Goal: Task Accomplishment & Management: Use online tool/utility

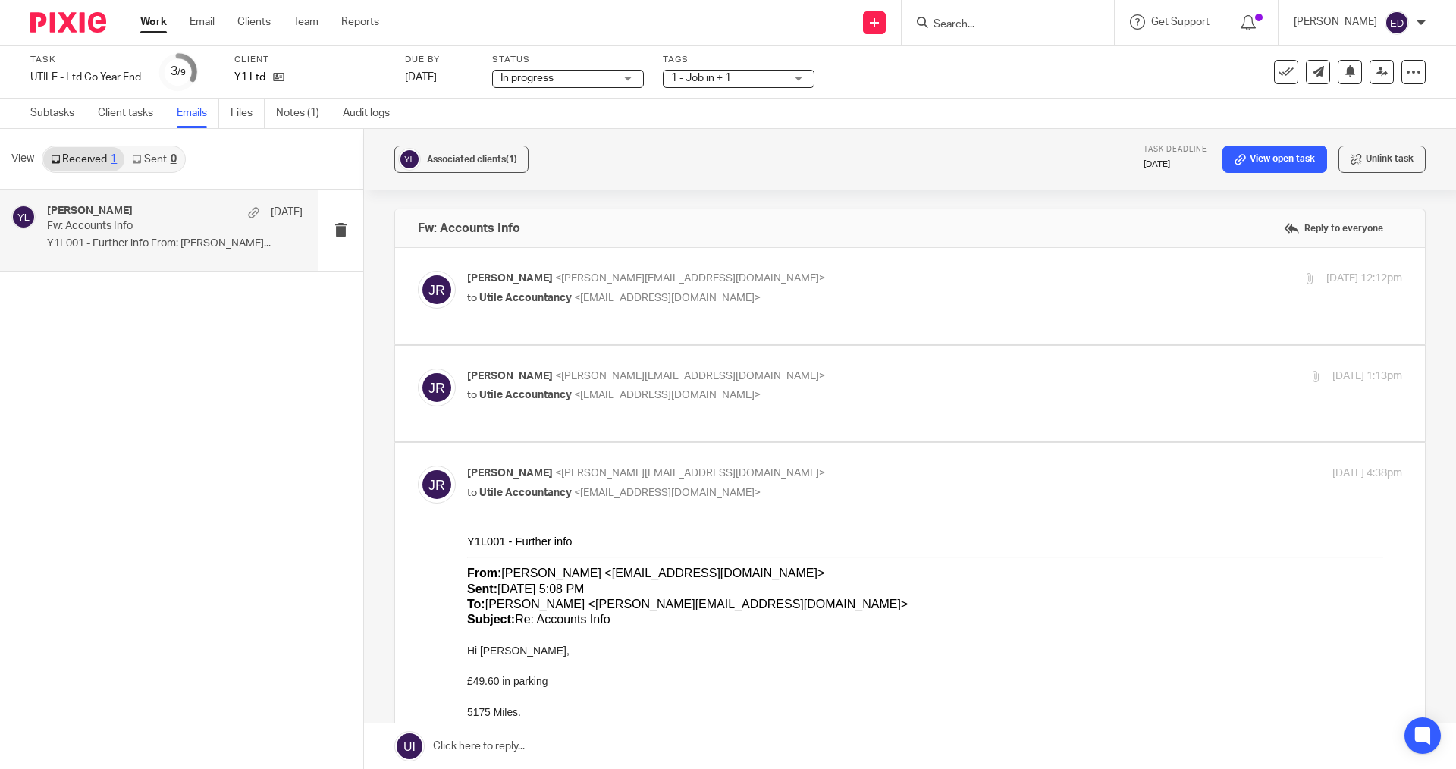
scroll to position [1214, 0]
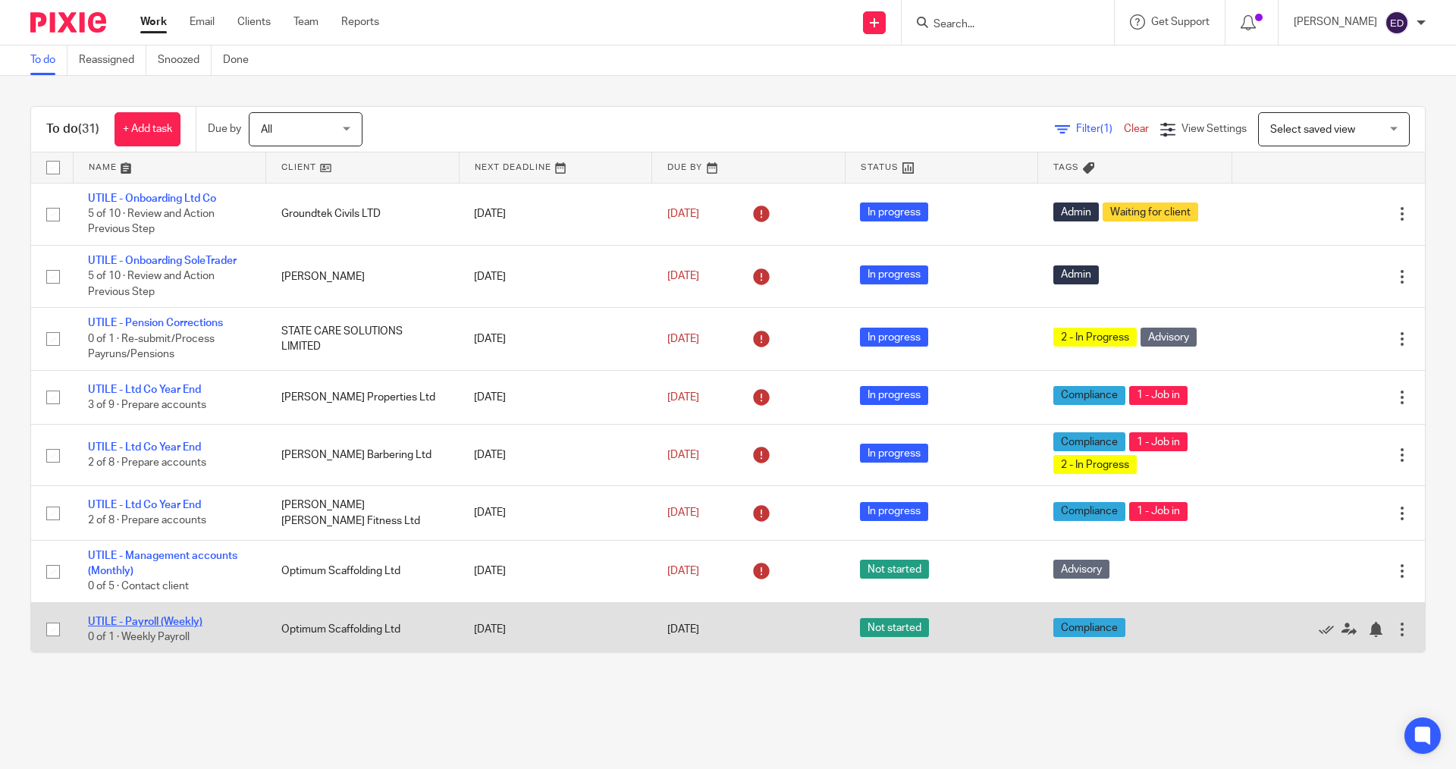
click at [165, 618] on link "UTILE - Payroll (Weekly)" at bounding box center [145, 622] width 115 height 11
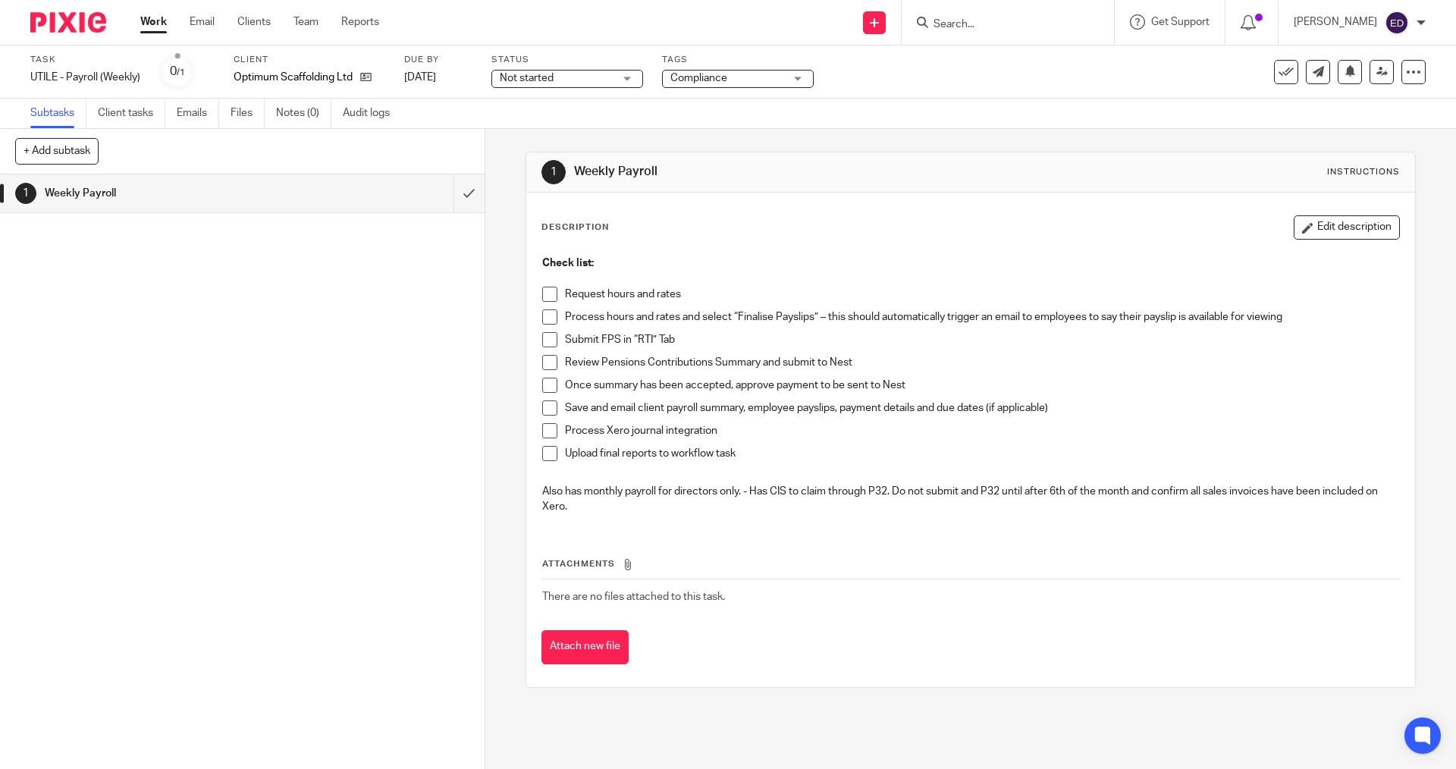
drag, startPoint x: 548, startPoint y: 300, endPoint x: 543, endPoint y: 316, distance: 15.8
click at [548, 300] on span at bounding box center [549, 294] width 15 height 15
click at [543, 316] on span at bounding box center [549, 316] width 15 height 15
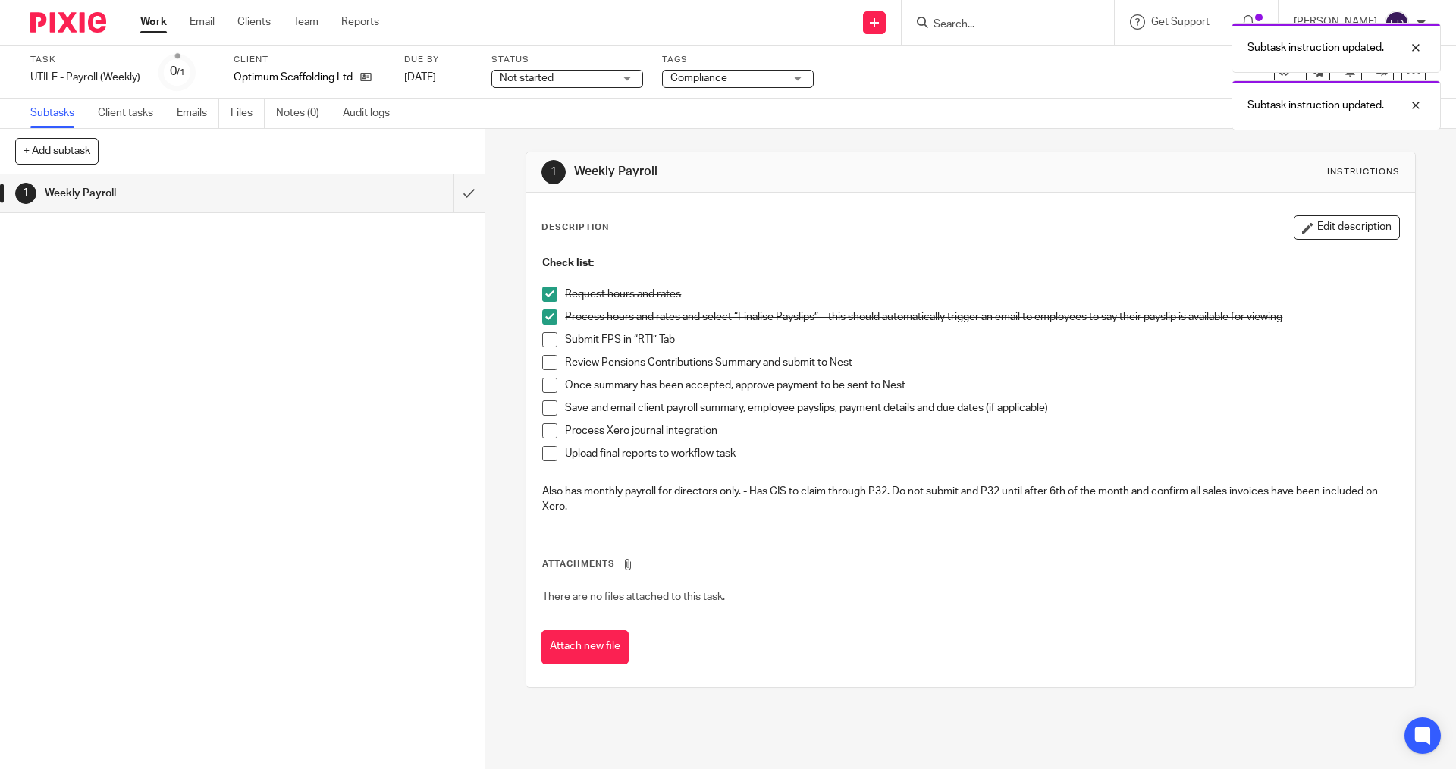
click at [545, 335] on span at bounding box center [549, 339] width 15 height 15
click at [544, 355] on span at bounding box center [549, 362] width 15 height 15
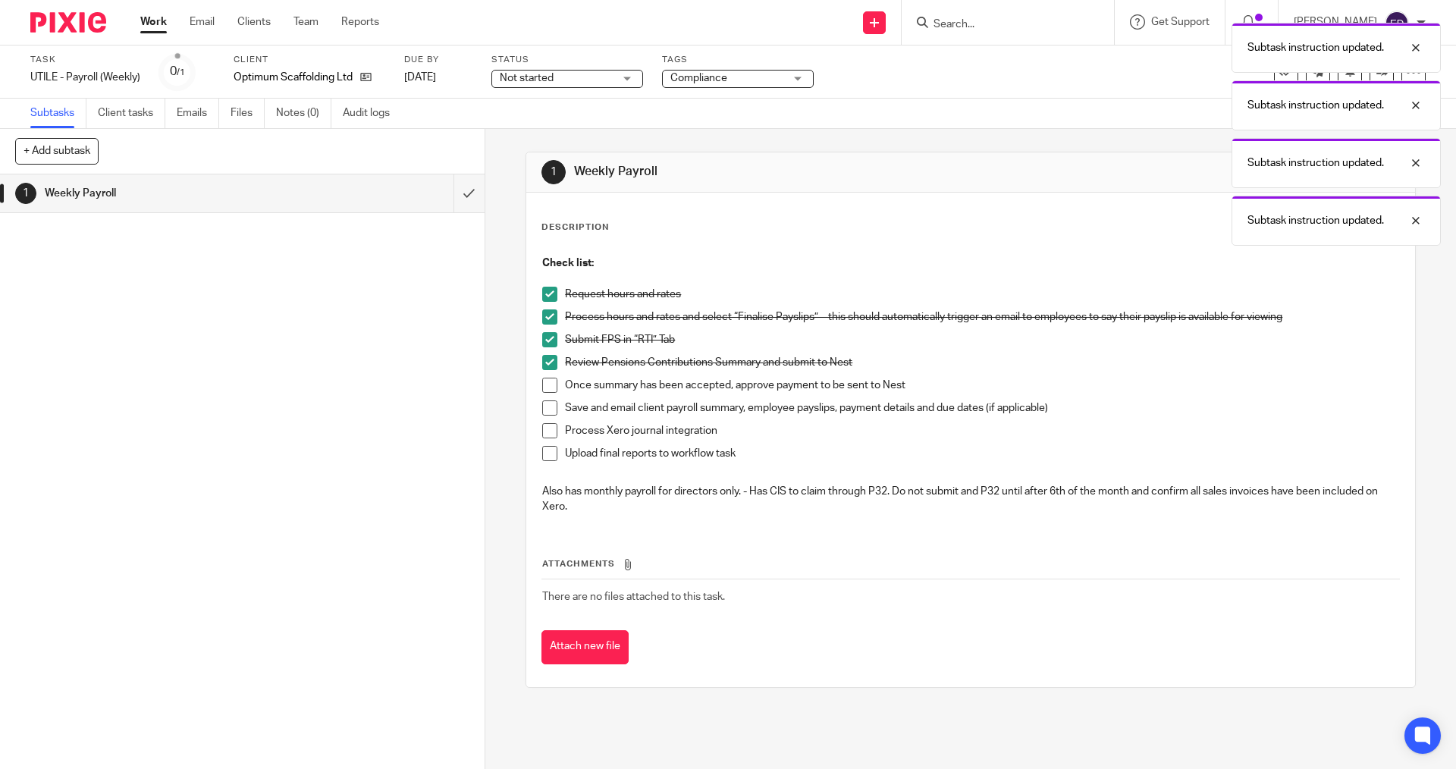
click at [548, 390] on span at bounding box center [549, 385] width 15 height 15
click at [549, 421] on li "Save and email client payroll summary, employee payslips, payment details and d…" at bounding box center [970, 412] width 856 height 23
click at [549, 435] on span at bounding box center [549, 430] width 15 height 15
click at [547, 463] on li "Upload final reports to workflow task" at bounding box center [970, 457] width 856 height 23
click at [547, 418] on li "Save and email client payroll summary, employee payslips, payment details and d…" at bounding box center [970, 412] width 856 height 23
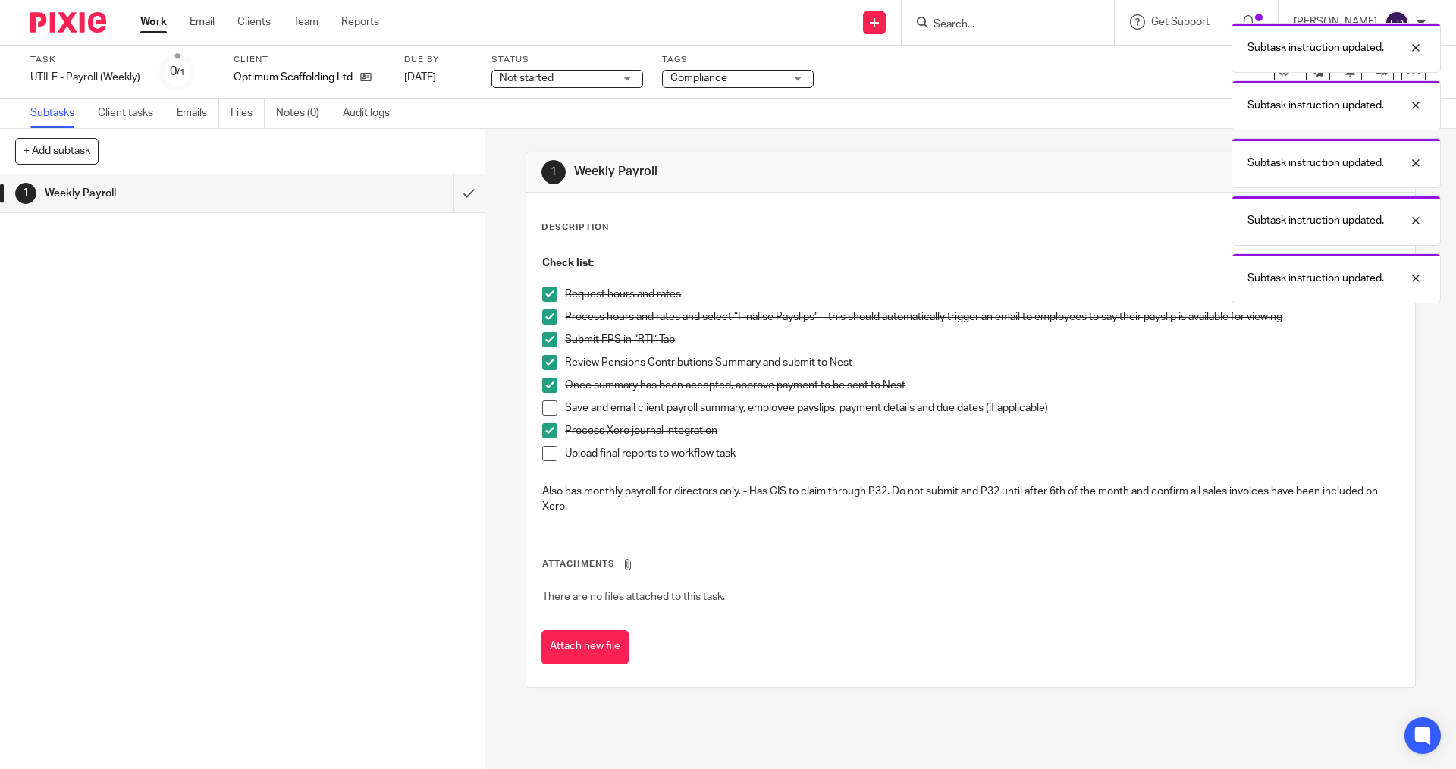
click at [545, 407] on span at bounding box center [549, 408] width 15 height 15
click at [546, 441] on li "Process Xero journal integration" at bounding box center [970, 434] width 856 height 23
click at [546, 455] on span at bounding box center [549, 453] width 15 height 15
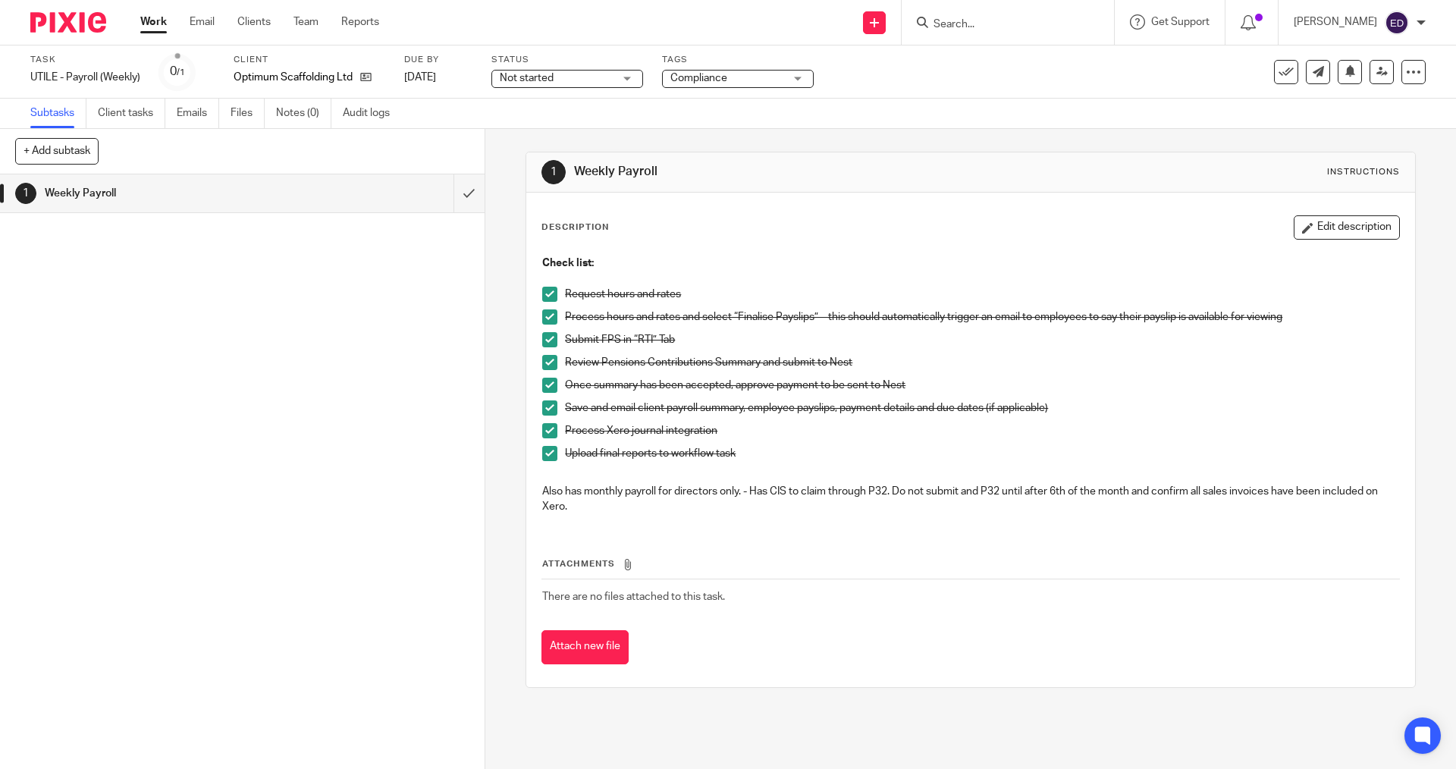
drag, startPoint x: 576, startPoint y: 654, endPoint x: 556, endPoint y: 649, distance: 20.2
click at [576, 654] on button "Attach new file" at bounding box center [585, 647] width 87 height 34
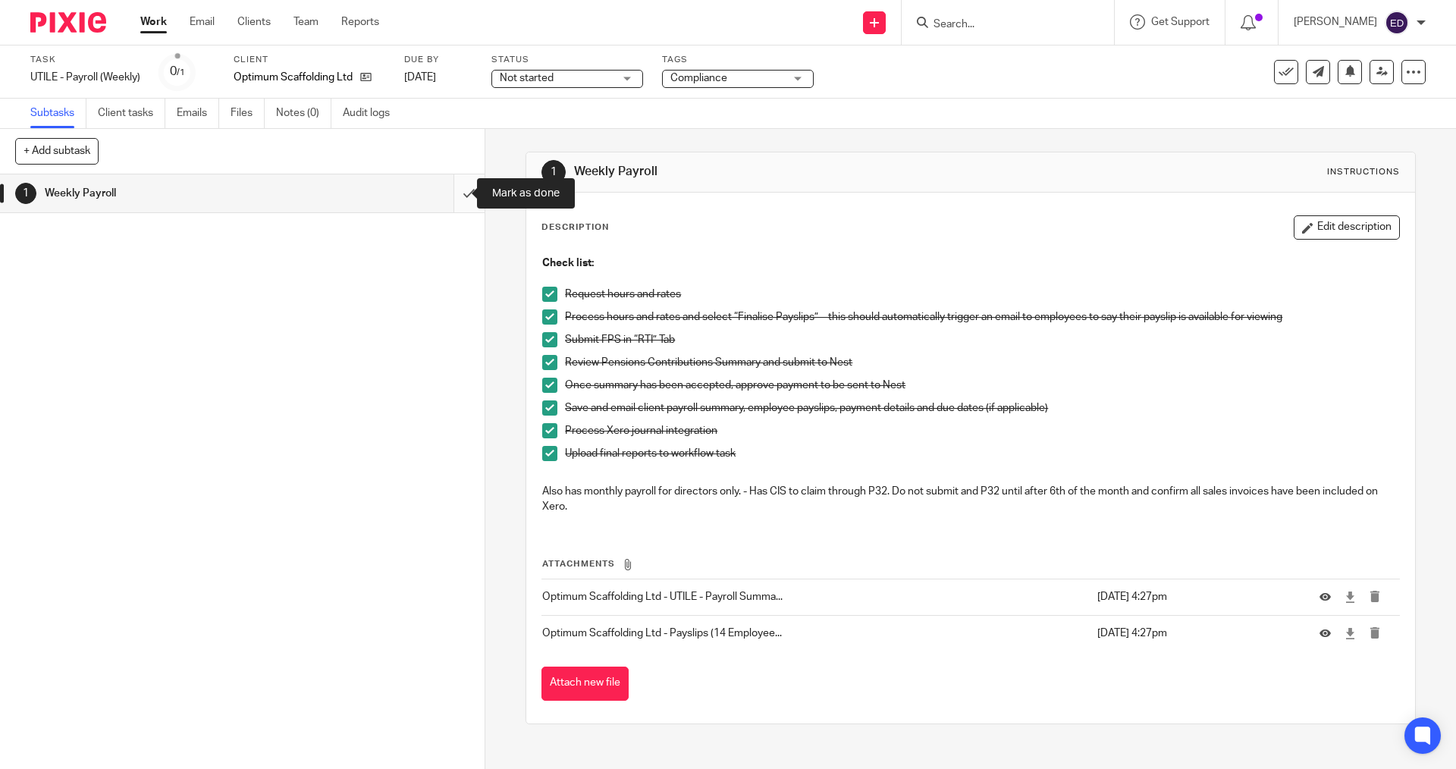
click at [457, 196] on input "submit" at bounding box center [242, 193] width 485 height 38
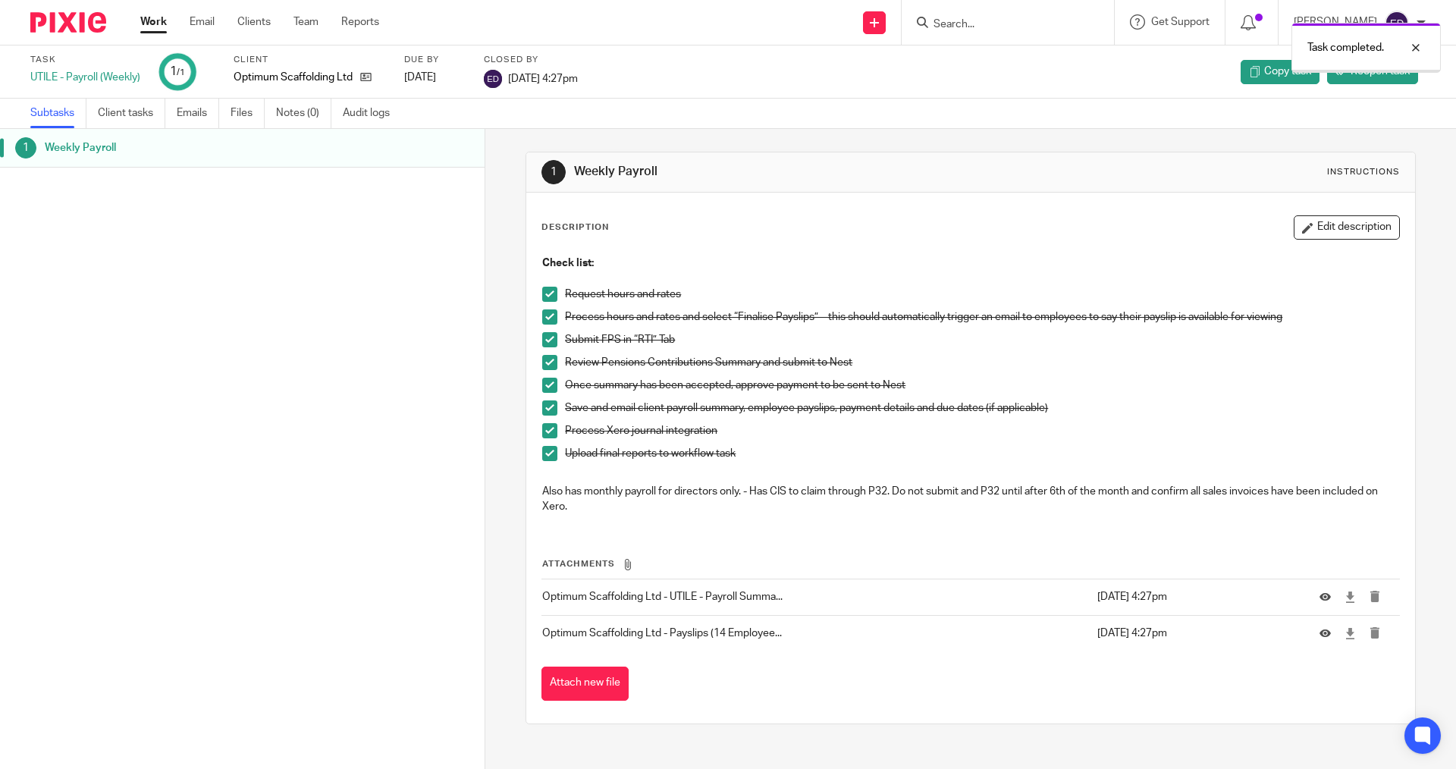
click at [152, 17] on link "Work" at bounding box center [153, 21] width 27 height 15
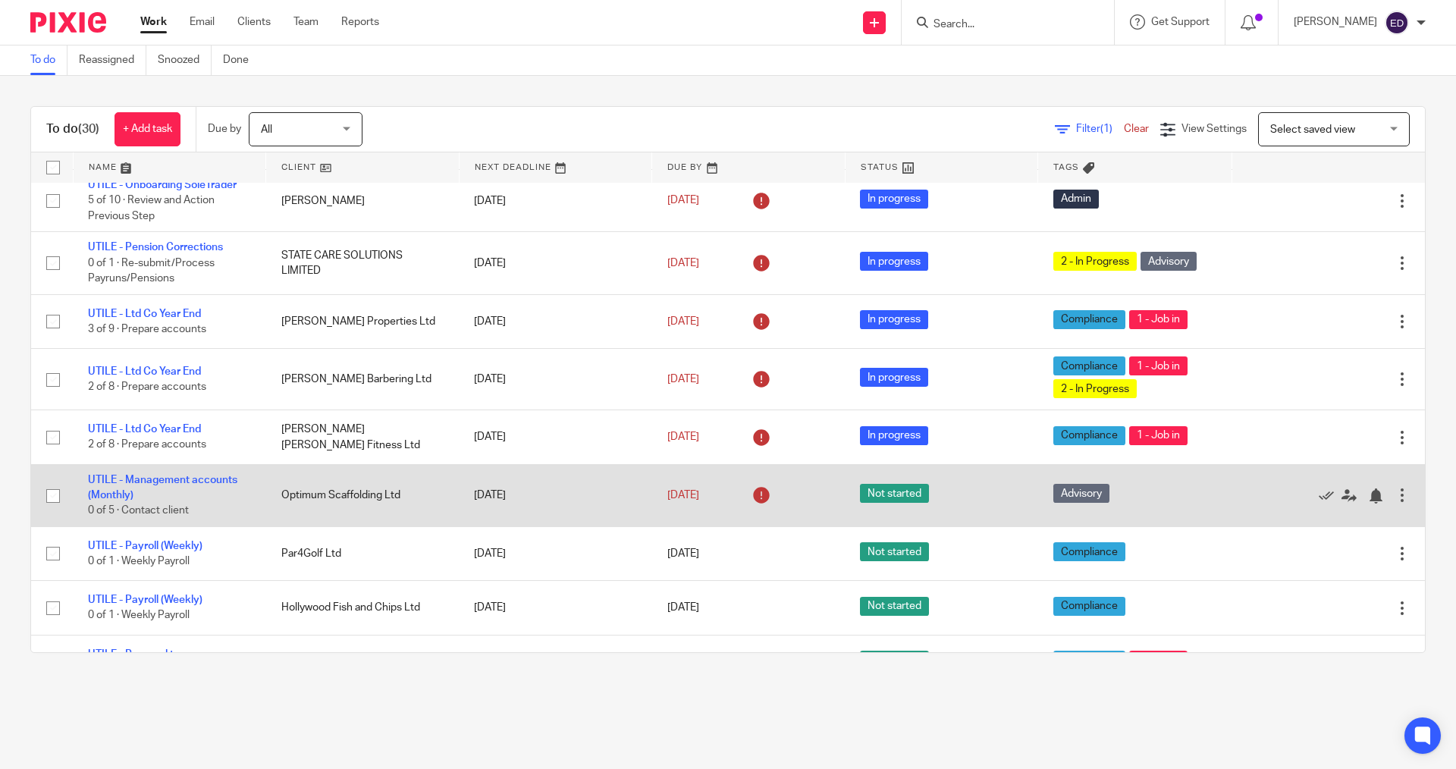
scroll to position [152, 0]
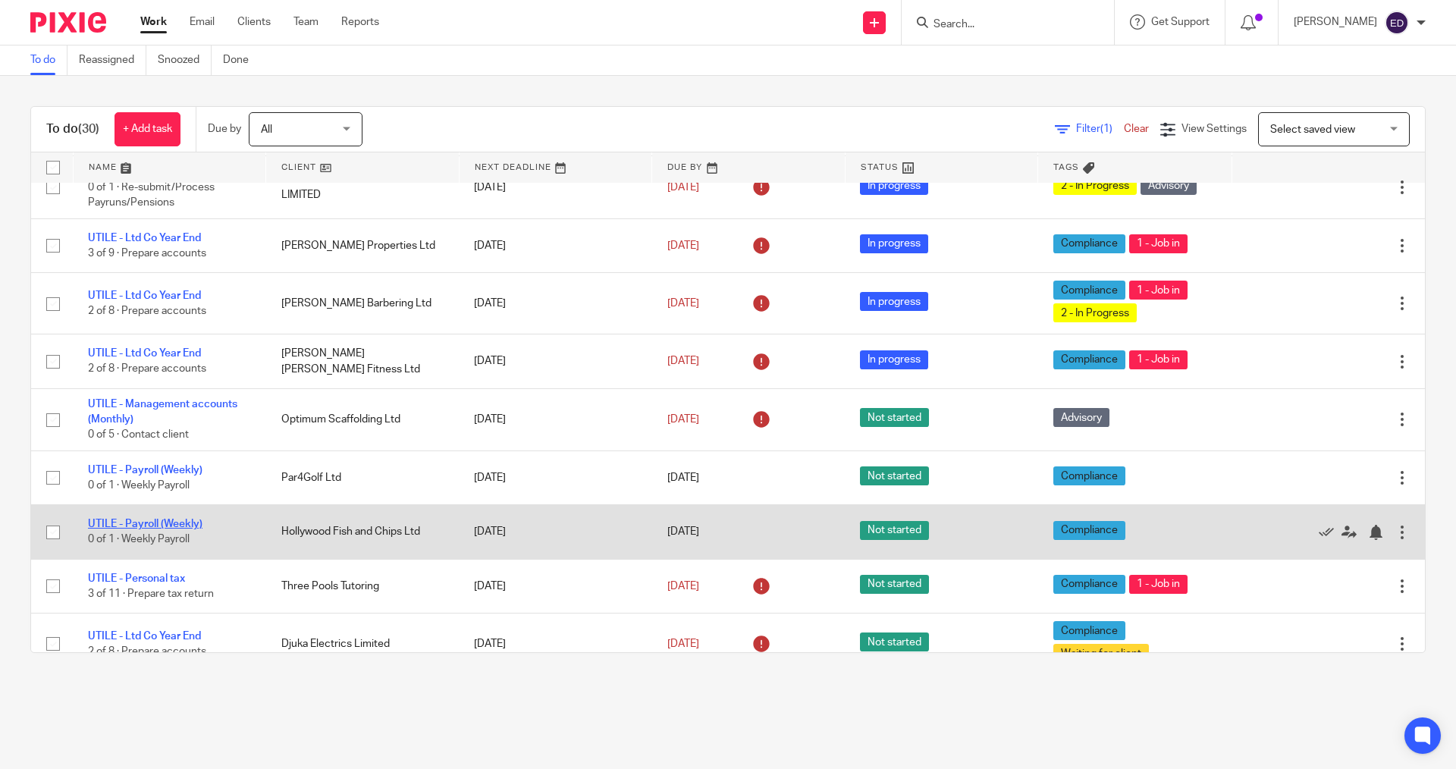
click at [168, 529] on link "UTILE - Payroll (Weekly)" at bounding box center [145, 524] width 115 height 11
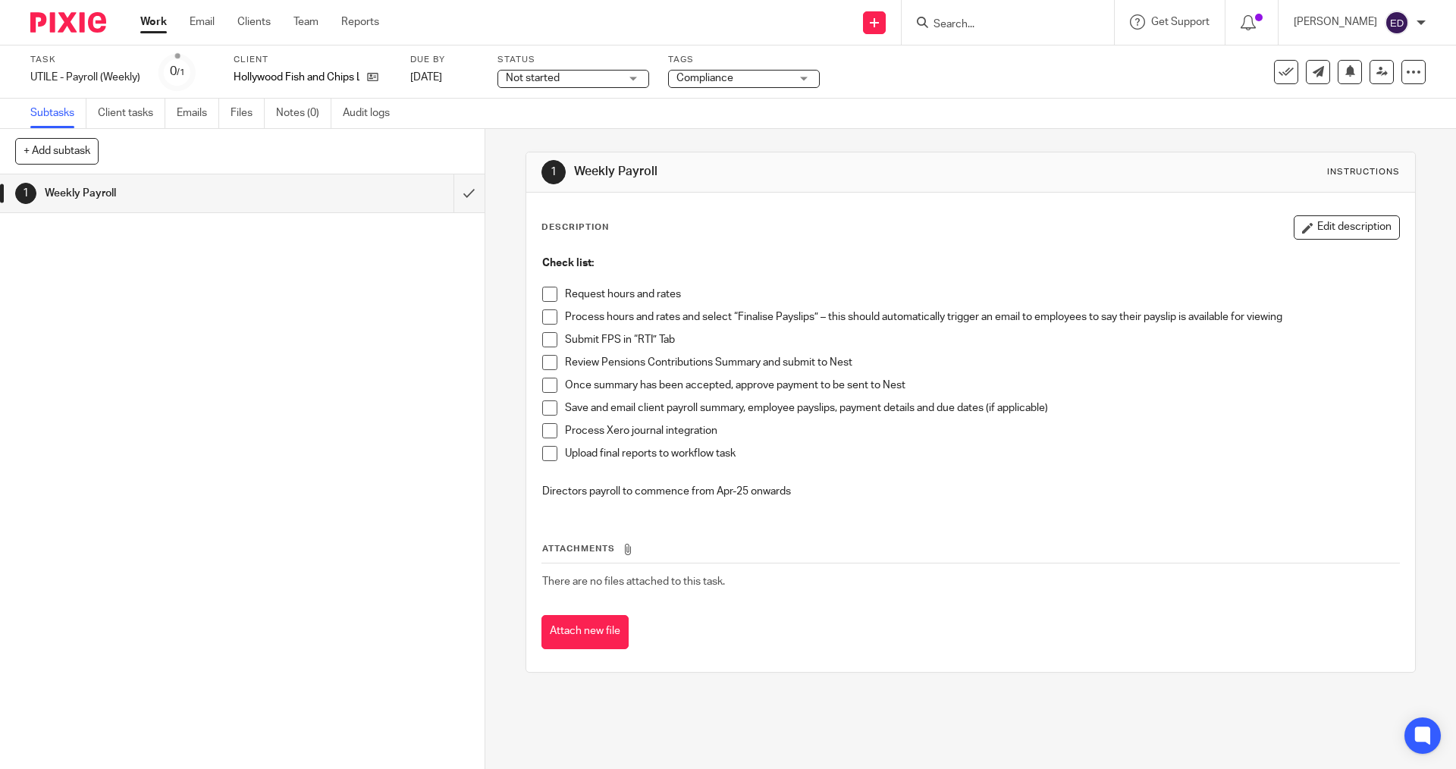
drag, startPoint x: 583, startPoint y: 630, endPoint x: 8, endPoint y: 434, distance: 606.7
click at [583, 630] on button "Attach new file" at bounding box center [585, 632] width 87 height 34
click at [543, 294] on span at bounding box center [549, 294] width 15 height 15
click at [546, 314] on span at bounding box center [549, 316] width 15 height 15
click at [547, 329] on li "Process hours and rates and select “Finalise Payslips” – this should automatica…" at bounding box center [970, 320] width 856 height 23
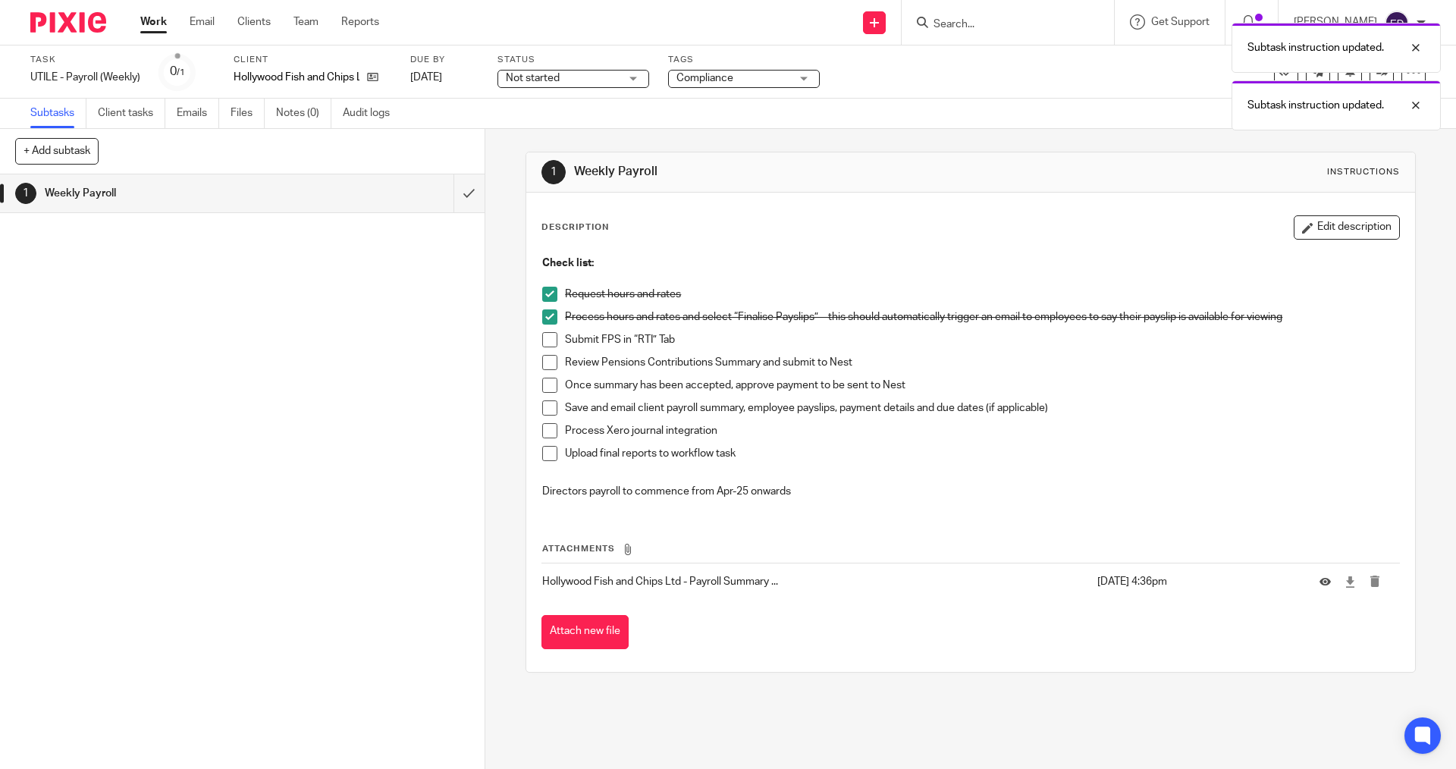
click at [548, 332] on span at bounding box center [549, 339] width 15 height 15
click at [542, 357] on span at bounding box center [549, 362] width 15 height 15
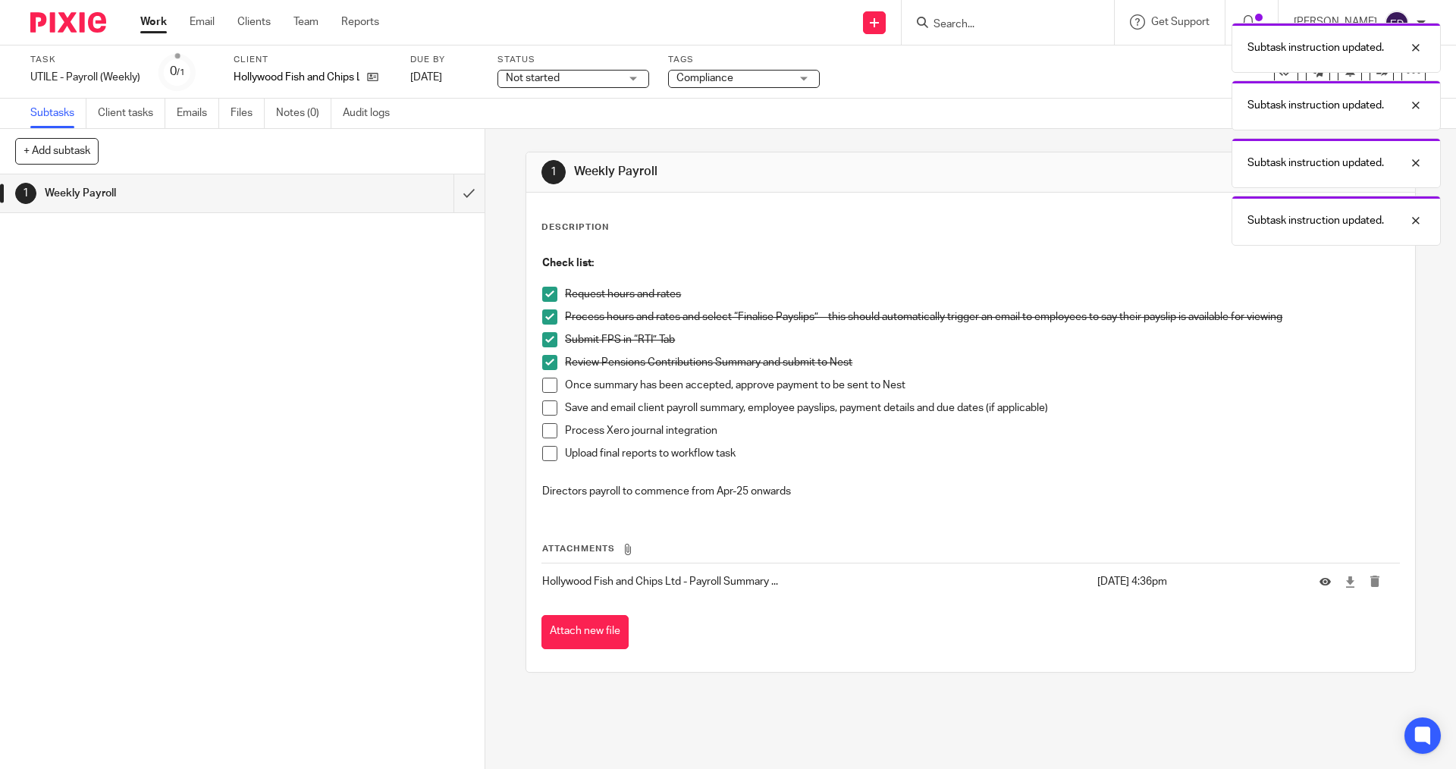
click at [542, 388] on span at bounding box center [549, 385] width 15 height 15
click at [542, 412] on span at bounding box center [549, 408] width 15 height 15
click at [544, 432] on span at bounding box center [549, 430] width 15 height 15
click at [542, 460] on span at bounding box center [549, 453] width 15 height 15
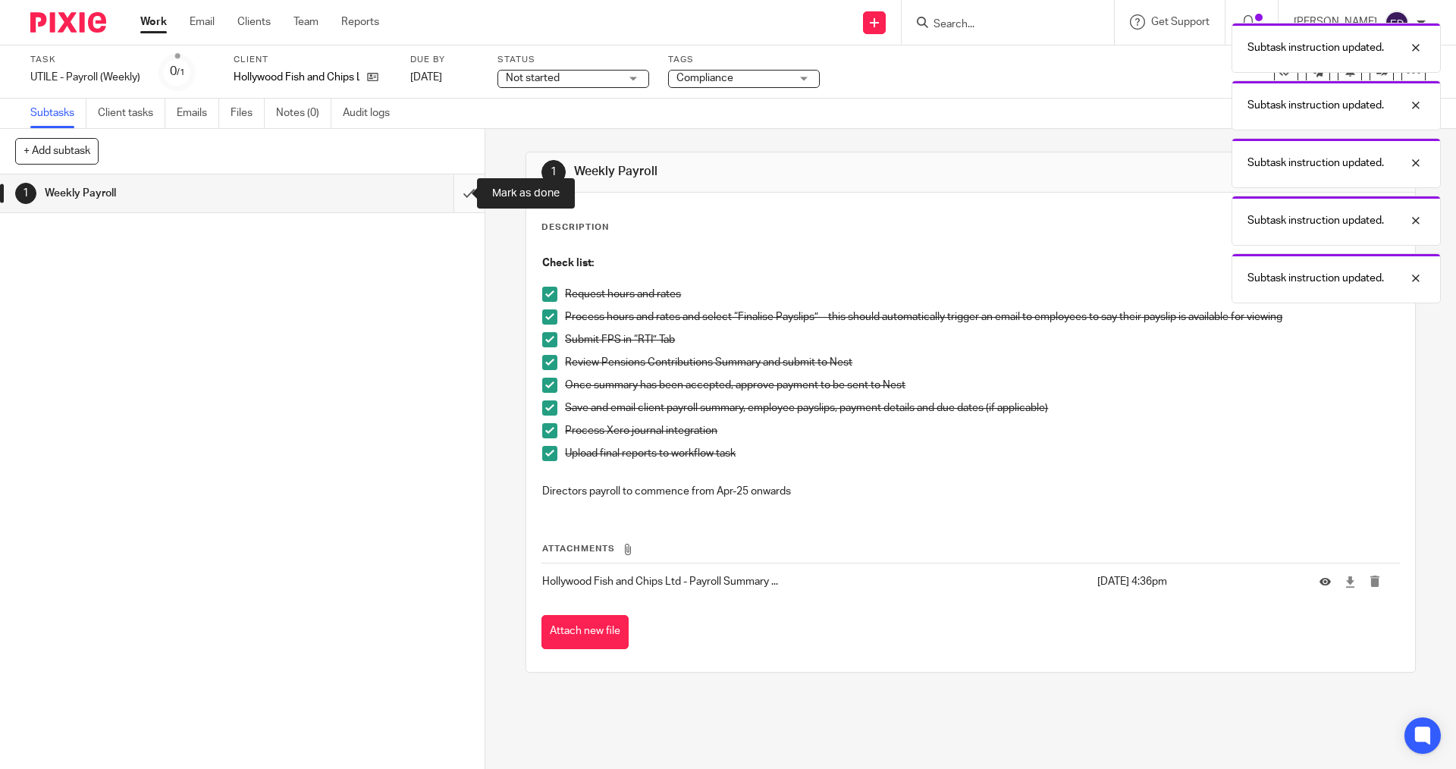
click at [458, 202] on input "submit" at bounding box center [242, 193] width 485 height 38
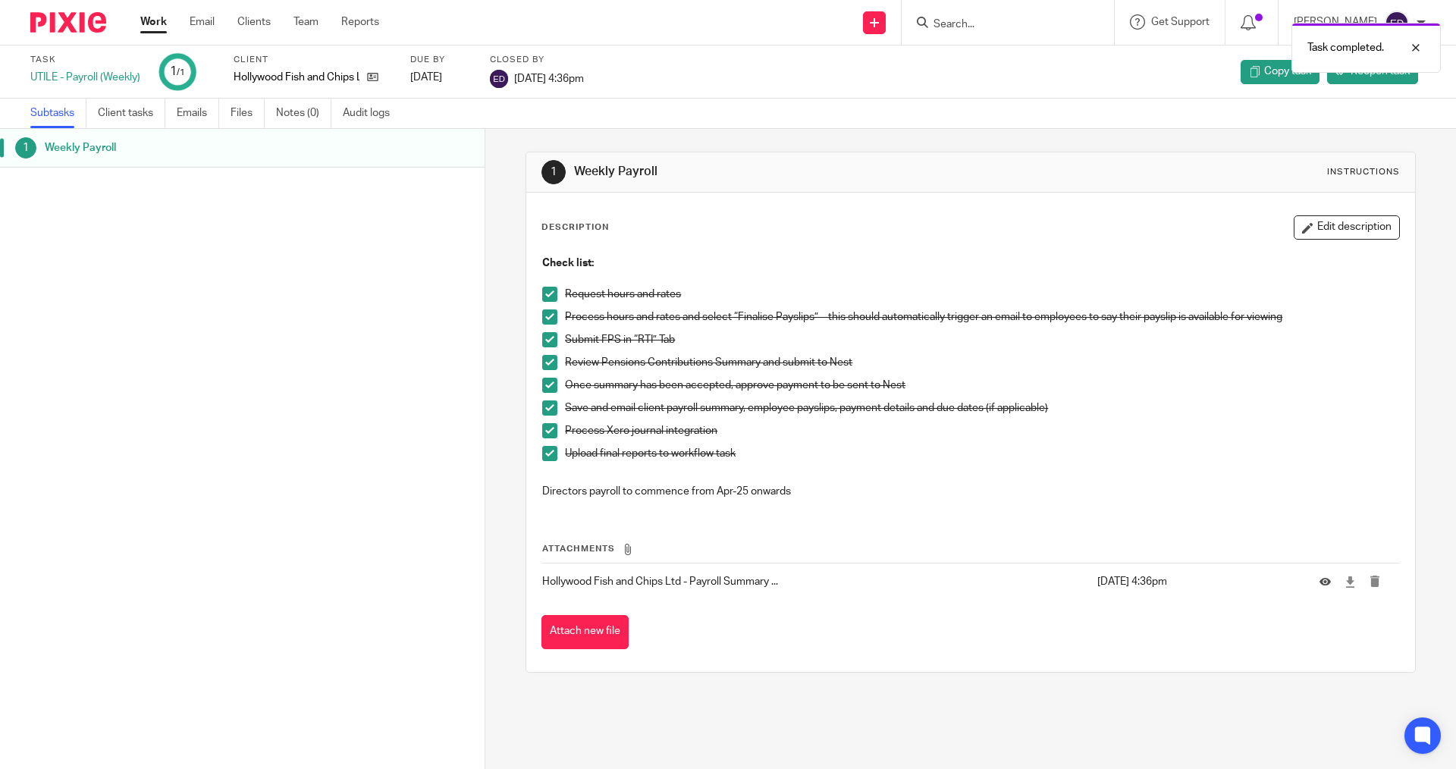
click at [146, 11] on div "Work Email Clients Team Reports Work Email Clients Team Reports Settings" at bounding box center [263, 22] width 277 height 45
click at [149, 29] on link "Work" at bounding box center [153, 21] width 27 height 15
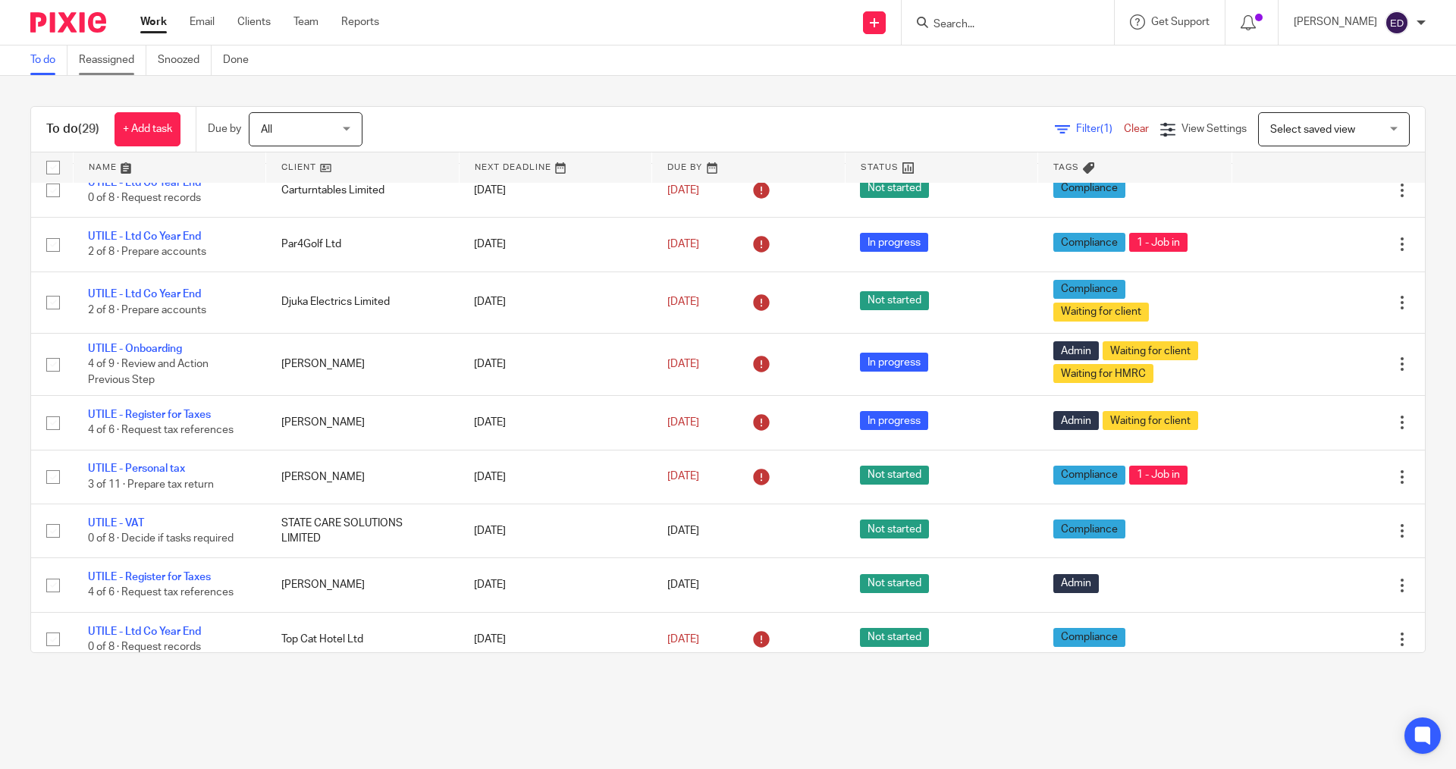
scroll to position [683, 0]
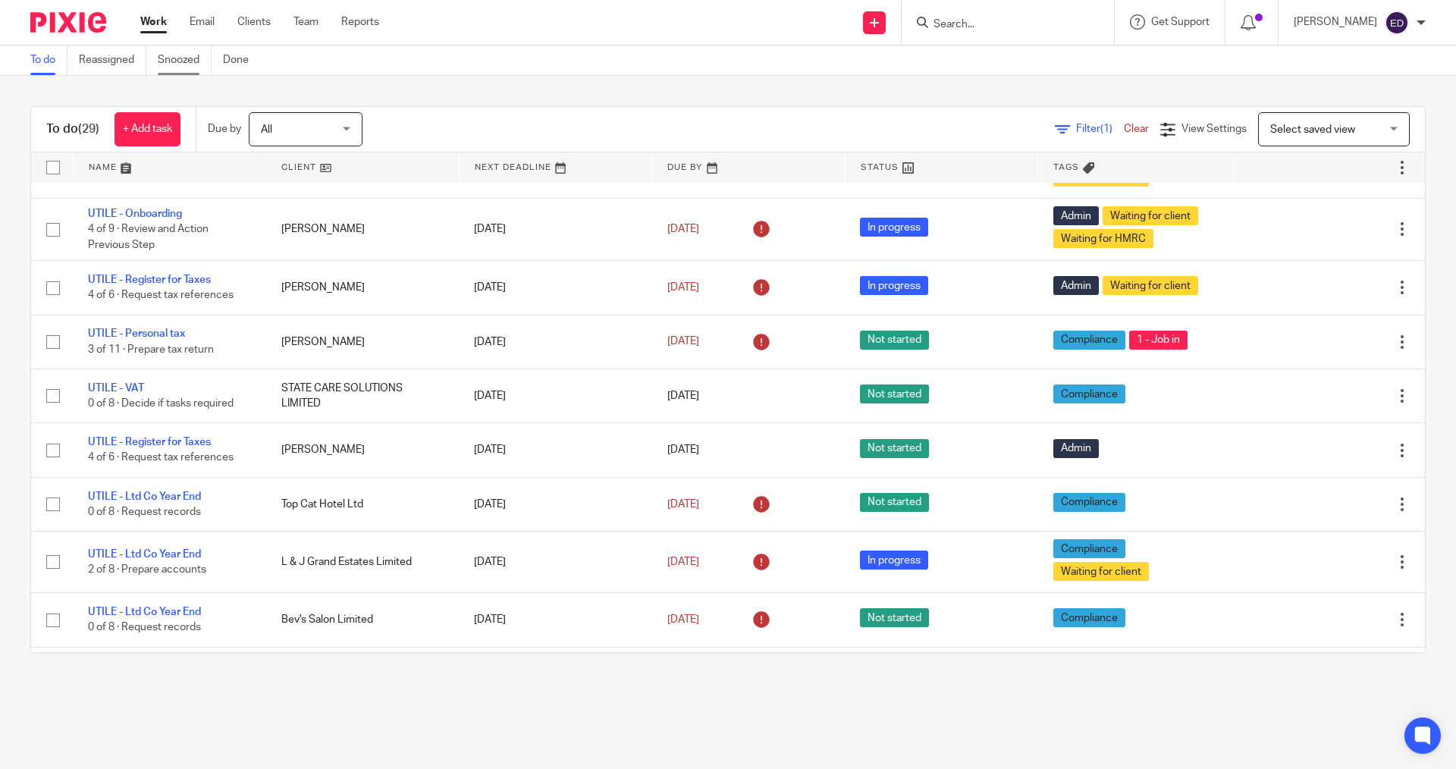
click at [178, 56] on link "Snoozed" at bounding box center [185, 61] width 54 height 30
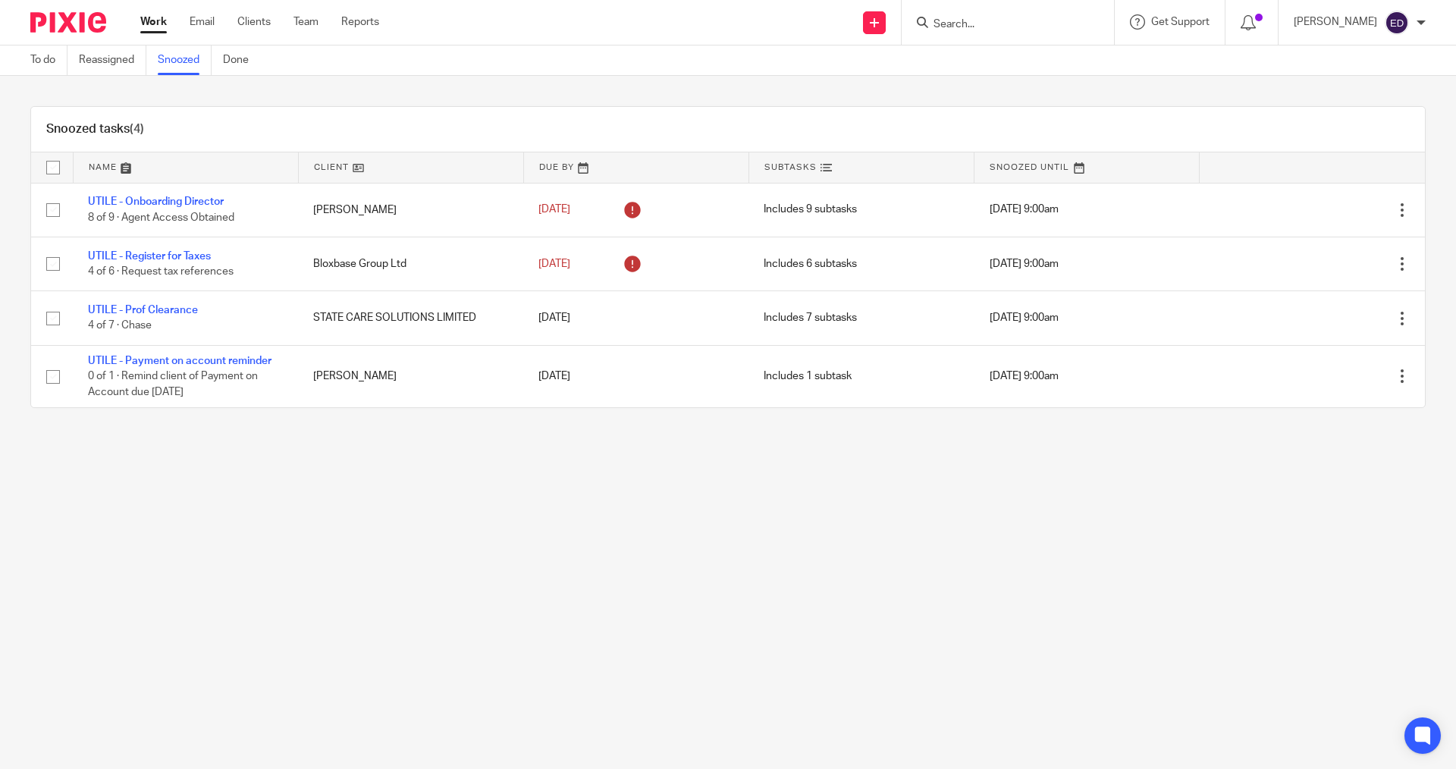
click at [53, 78] on div "Snoozed tasks (4) Name Client Due By Subtasks Snoozed Until UTILE - Onboarding …" at bounding box center [728, 257] width 1456 height 363
click at [49, 62] on link "To do" at bounding box center [48, 61] width 37 height 30
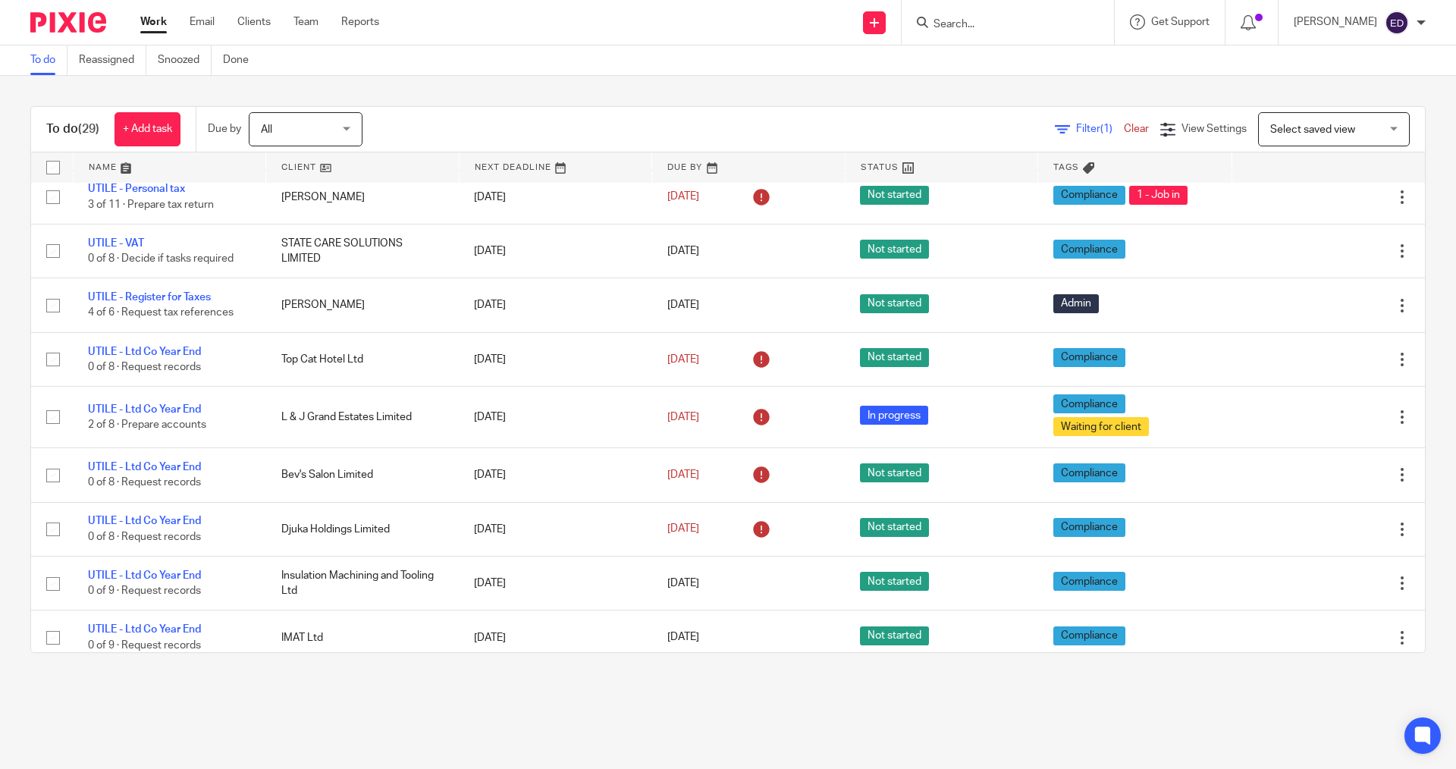
scroll to position [793, 0]
